Goal: Check status: Check status

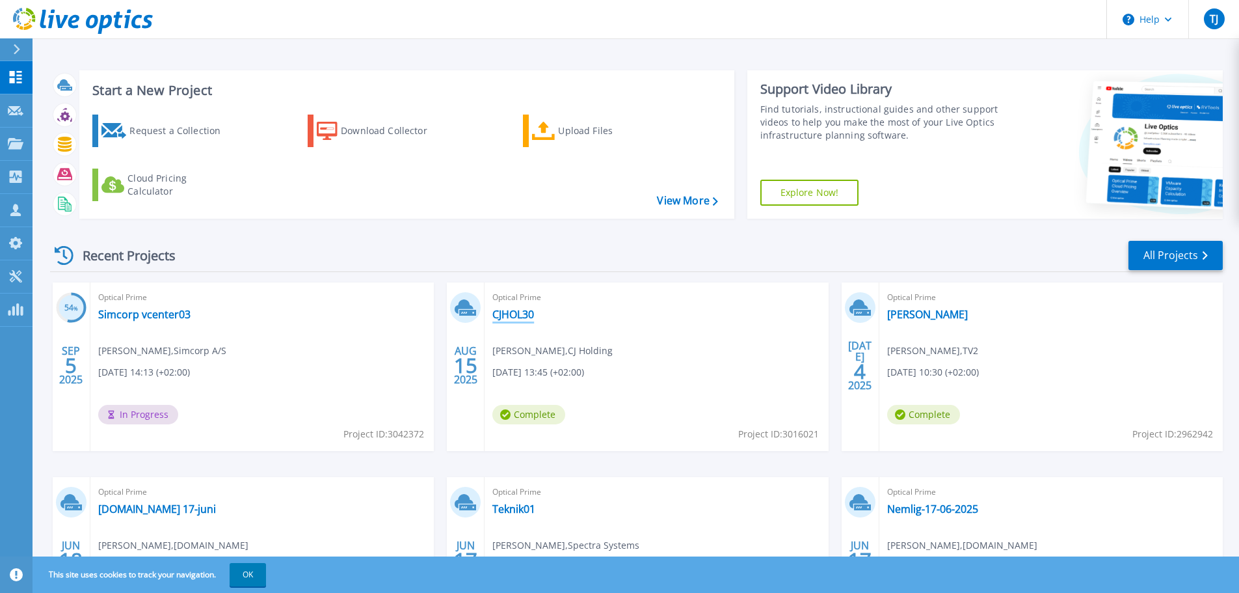
click at [518, 311] on link "CJHOL30" at bounding box center [513, 314] width 42 height 13
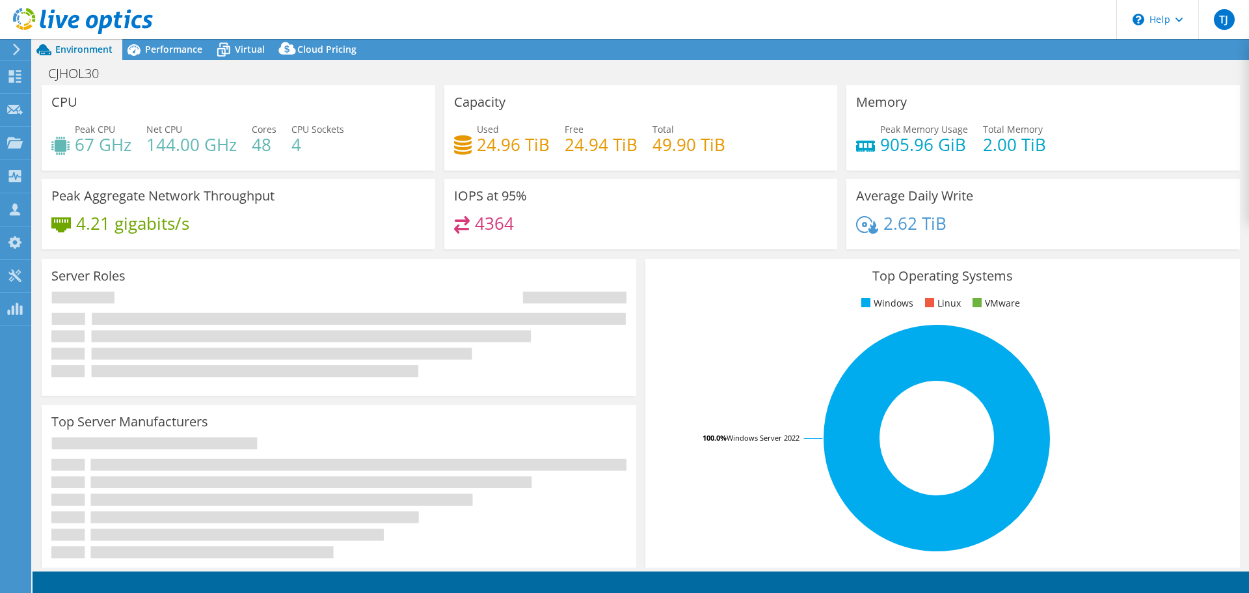
select select "EUFrankfurt"
select select "EUR"
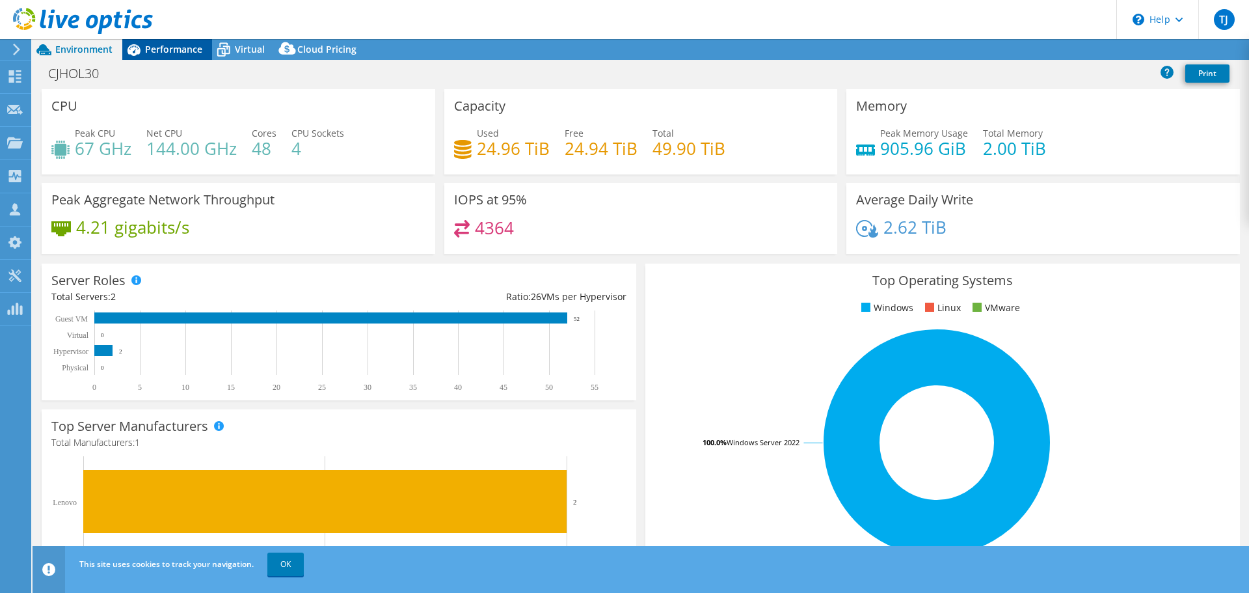
click at [171, 52] on span "Performance" at bounding box center [173, 49] width 57 height 12
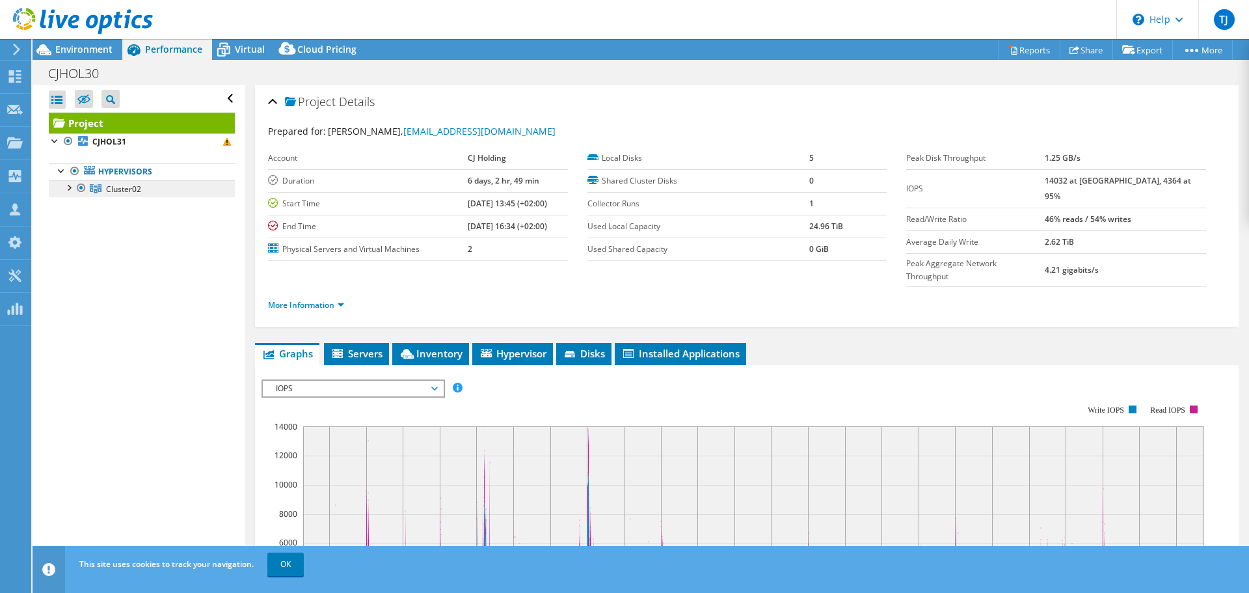
click at [115, 188] on span "Cluster02" at bounding box center [123, 188] width 35 height 11
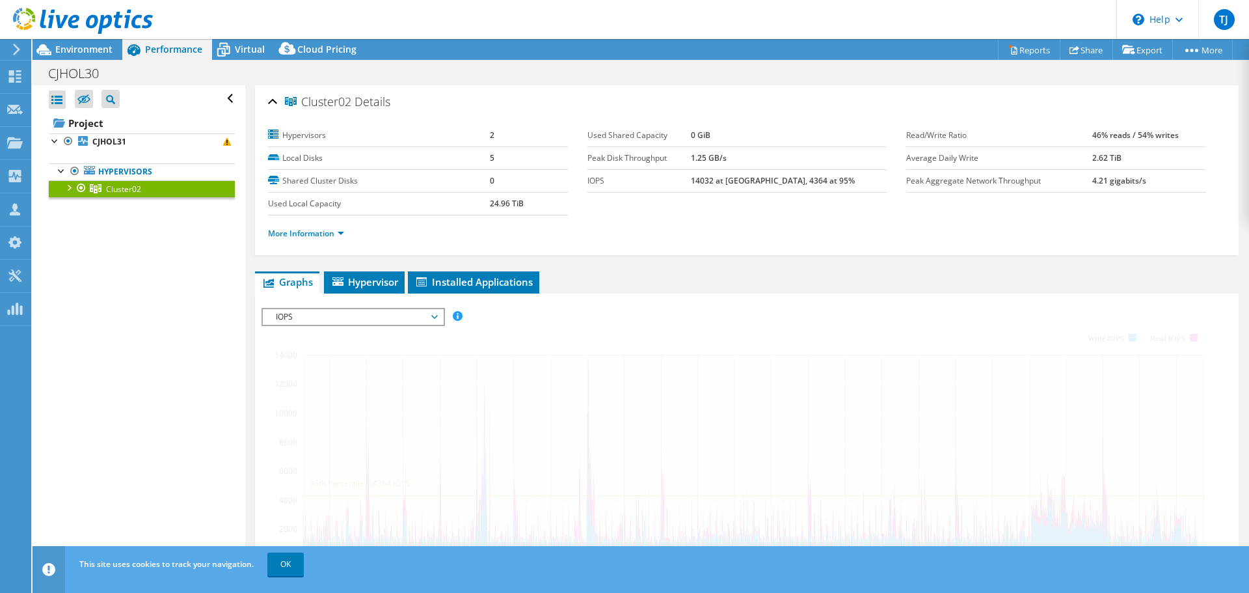
click at [67, 191] on div at bounding box center [68, 186] width 13 height 13
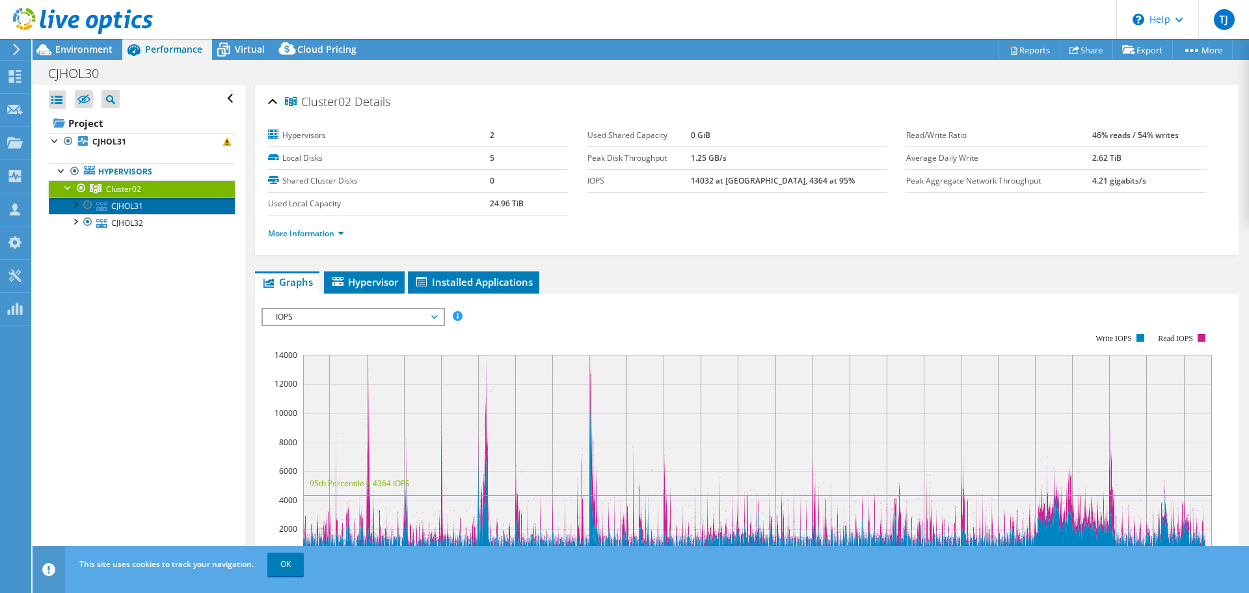
click at [134, 202] on link "CJHOL31" at bounding box center [142, 205] width 186 height 17
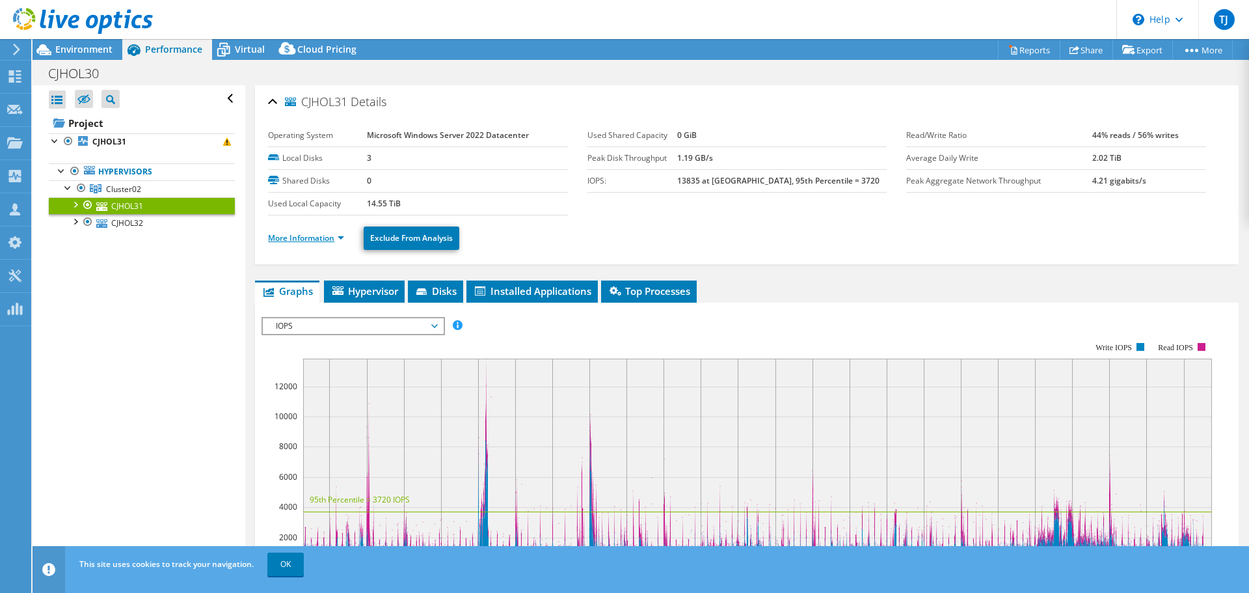
click at [308, 239] on link "More Information" at bounding box center [306, 237] width 76 height 11
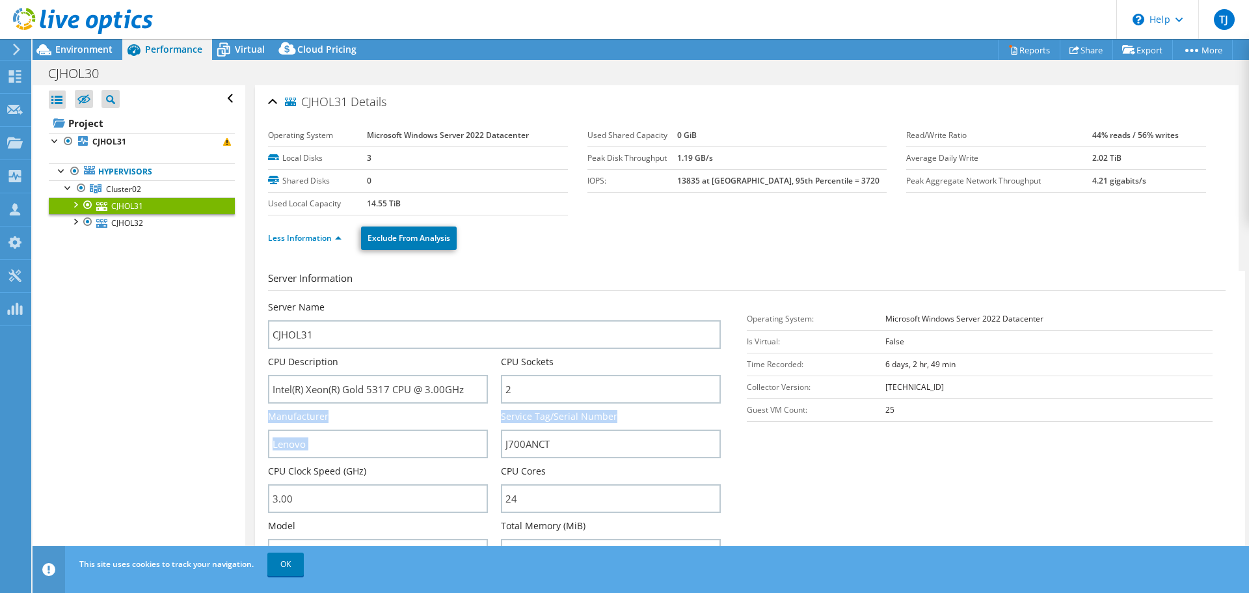
drag, startPoint x: 634, startPoint y: 416, endPoint x: 272, endPoint y: 412, distance: 361.7
click at [272, 301] on div "Server Name CJHOL31 CPU Description Intel(R) Xeon(R) Gold 5317 CPU @ 3.00GHz CP…" at bounding box center [501, 301] width 466 height 0
click at [273, 364] on label "CPU Description" at bounding box center [303, 361] width 70 height 13
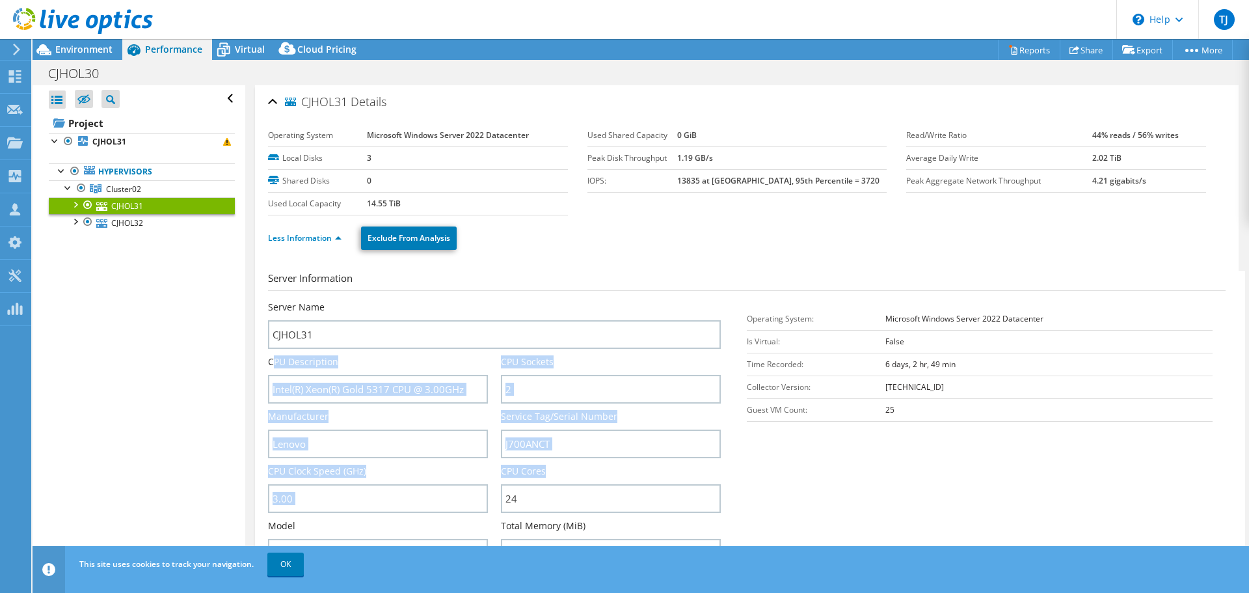
drag, startPoint x: 271, startPoint y: 362, endPoint x: 629, endPoint y: 476, distance: 375.7
click at [629, 301] on div "Server Name CJHOL31 CPU Description Intel(R) Xeon(R) Gold 5317 CPU @ 3.00GHz CP…" at bounding box center [501, 301] width 466 height 0
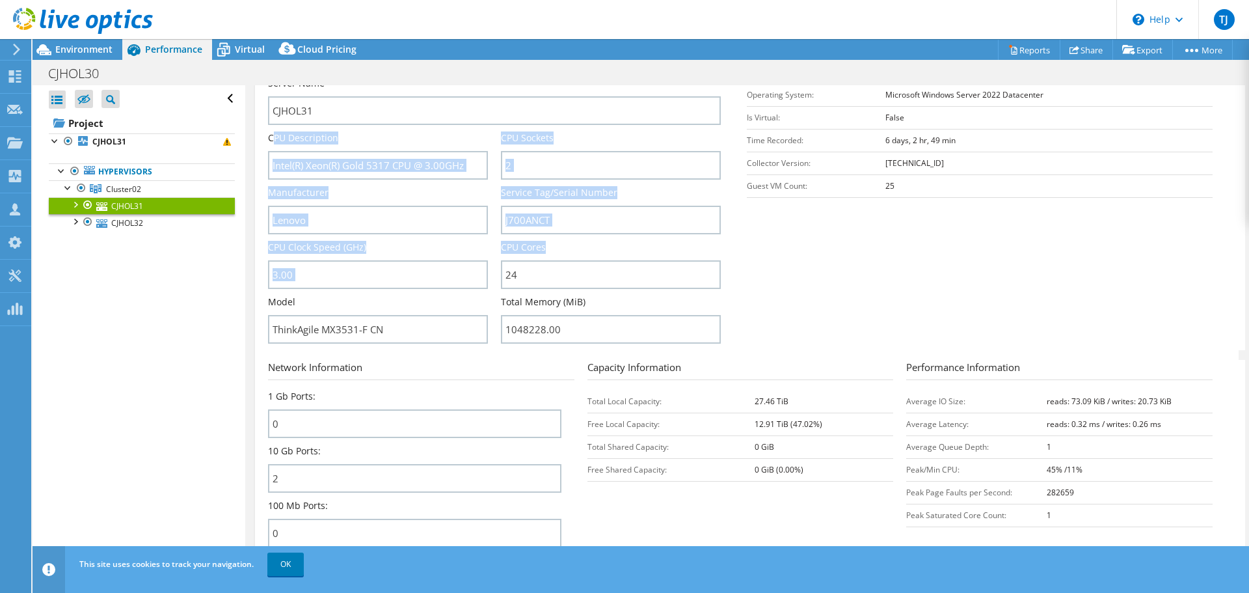
scroll to position [130, 0]
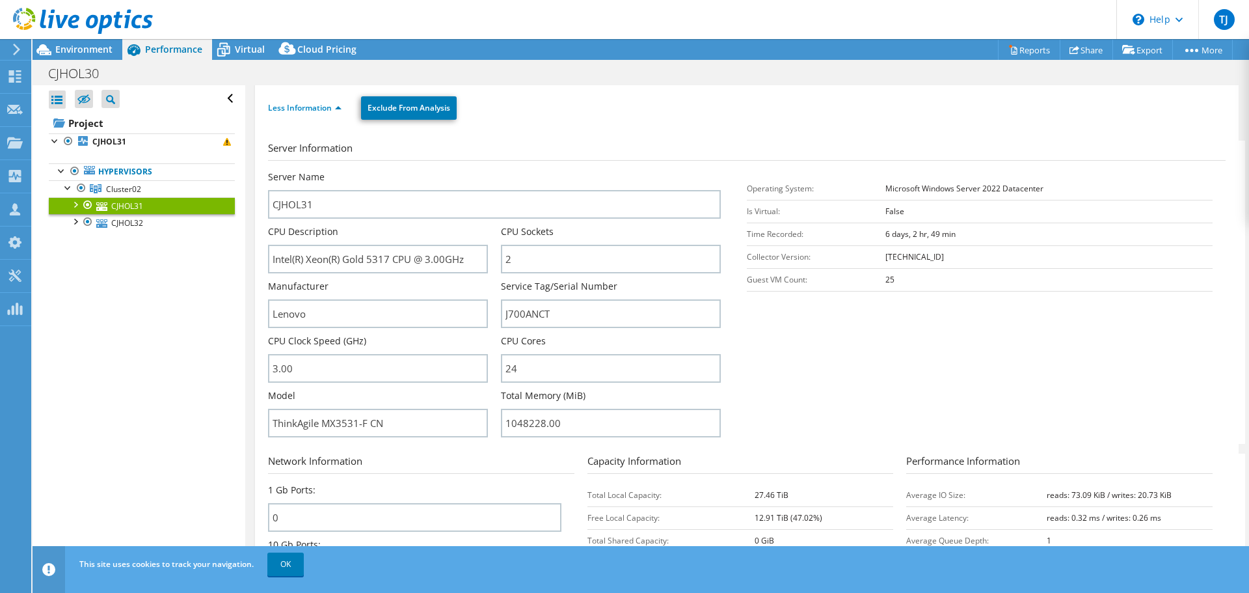
click at [741, 425] on div "Server Name CJHOL31 CPU Description Intel(R) Xeon(R) Gold 5317 CPU @ 3.00GHz CP…" at bounding box center [507, 306] width 479 height 273
